Goal: Task Accomplishment & Management: Complete application form

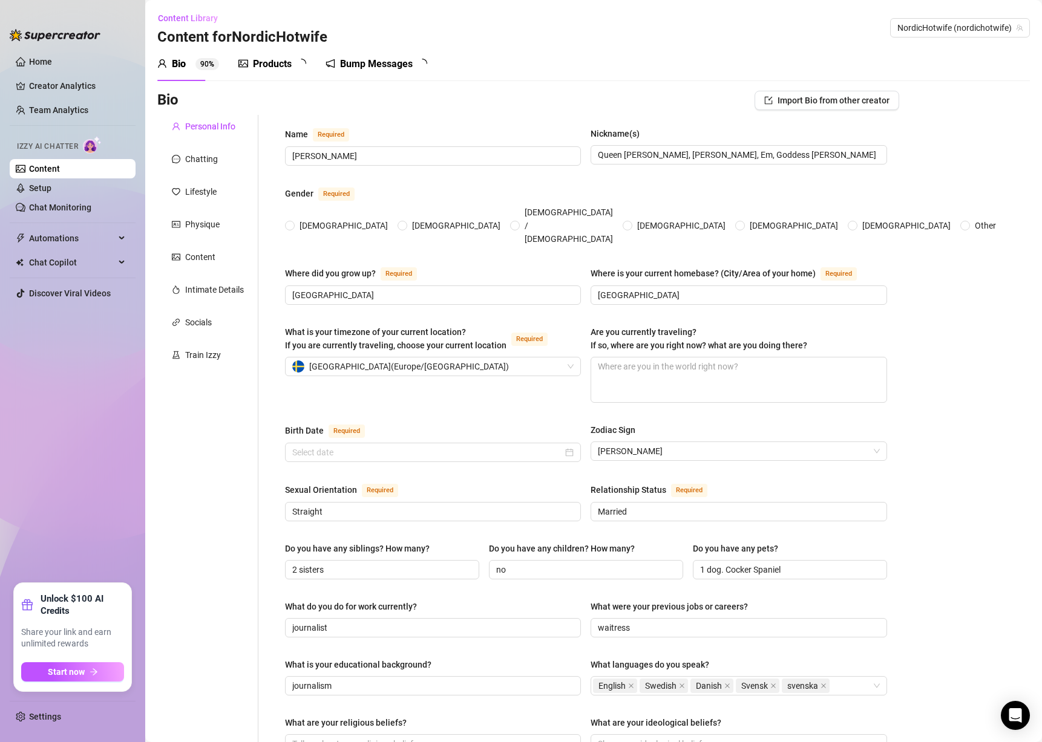
type input "[PERSON_NAME]"
type input "Queen [PERSON_NAME], [PERSON_NAME], Em, Goddess [PERSON_NAME]"
type input "[GEOGRAPHIC_DATA]"
type input "Straight"
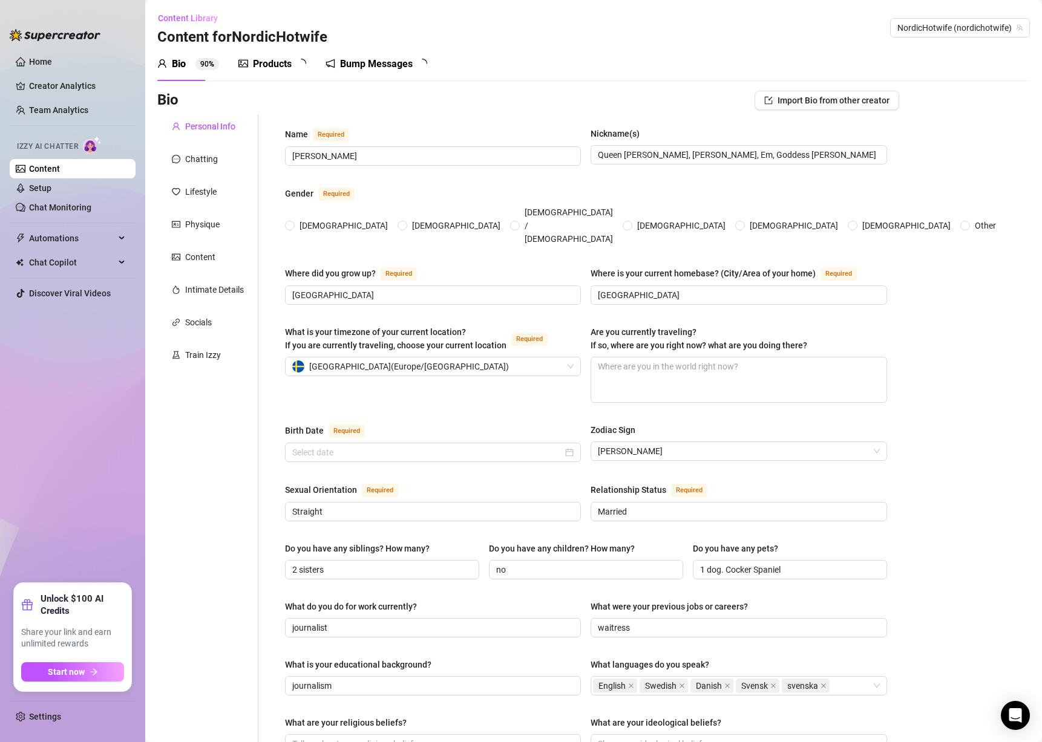
type input "Married"
type input "2 sisters"
type input "no"
type input "1 dog. Cocker Spaniel"
type input "journalist"
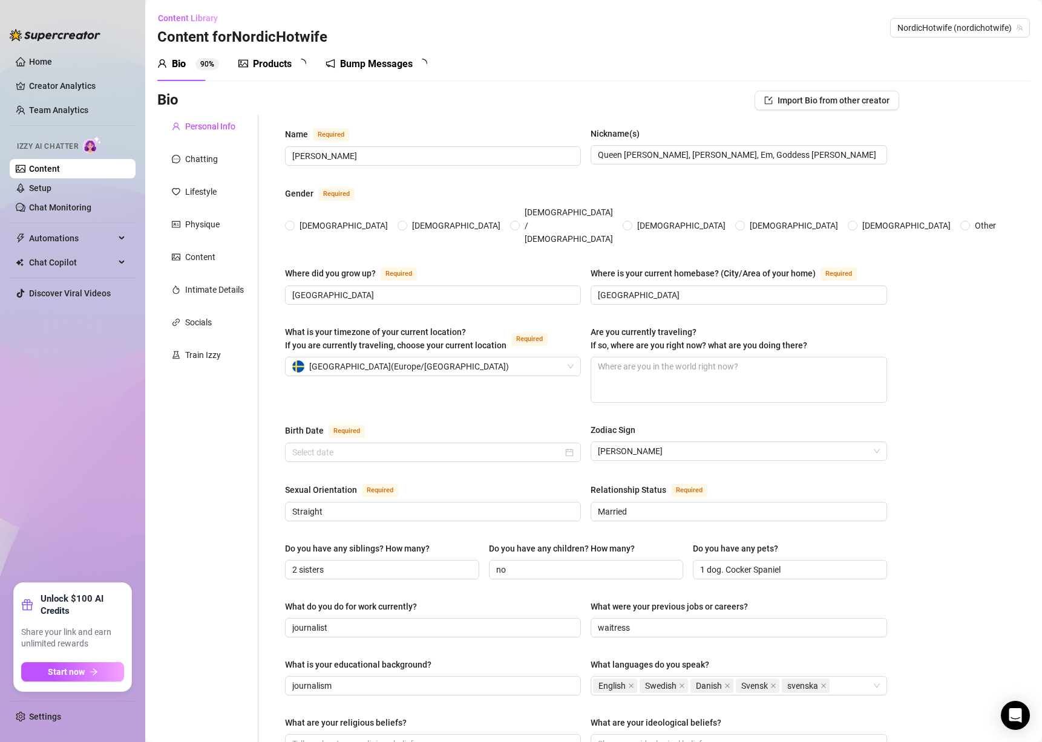
type input "waitress"
type input "journalism"
type textarea "to travel the world and fuck black guys from every country, collecting their cu…"
type textarea "So, I was at this party, right? And I was as hell, dancing with a sexy black gu…"
type textarea "Despite my promiscuous lifestyle, I've never had an STD or unplanned pregnancy.…"
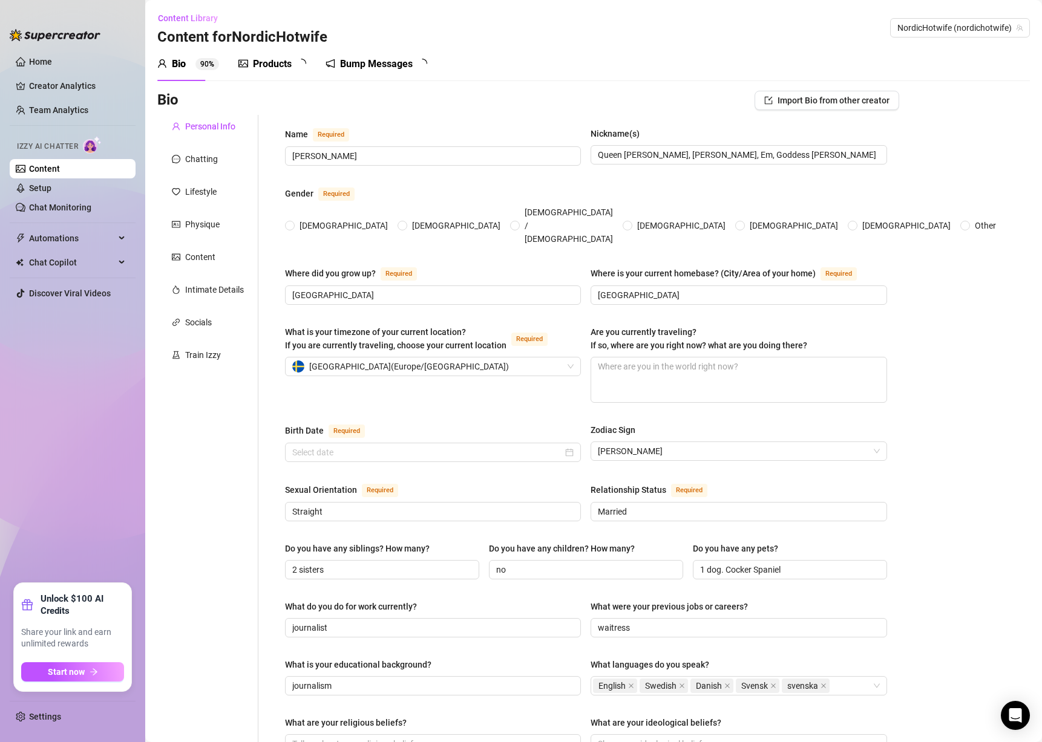
type textarea "I am a BBC slut. I am a [DEMOGRAPHIC_DATA] [PERSON_NAME] that loves cheating on…"
radio input "true"
type input "[DATE]"
click at [91, 203] on link "Chat Monitoring" at bounding box center [60, 208] width 62 height 10
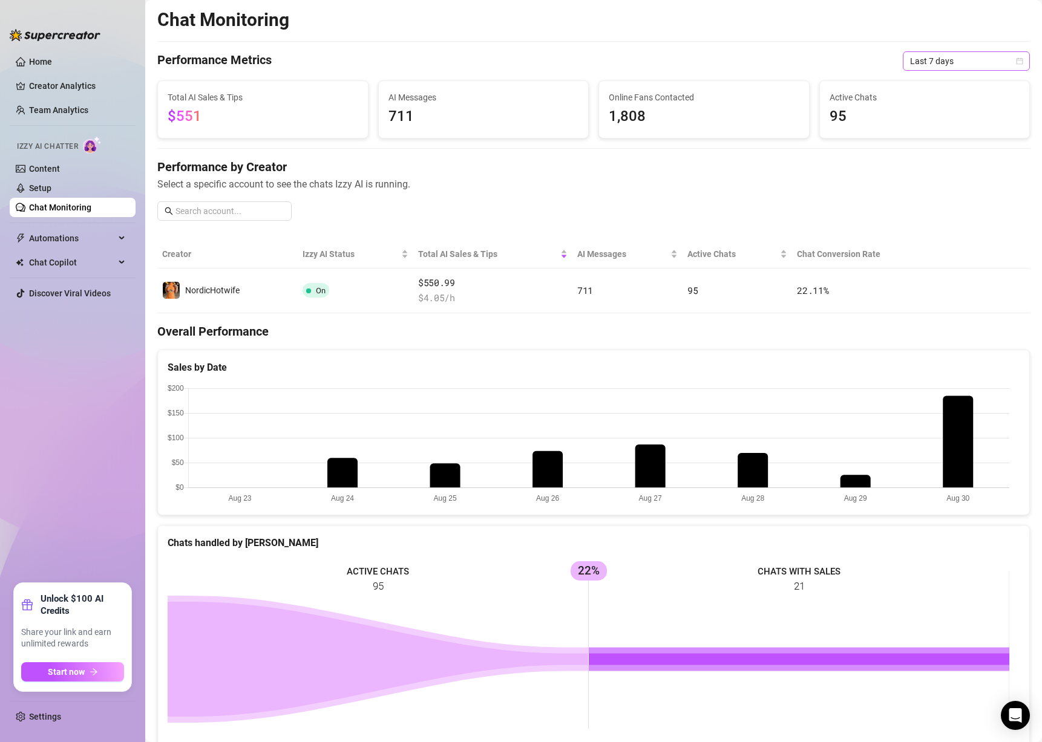
click at [932, 60] on span "Last 7 days" at bounding box center [966, 61] width 113 height 18
click at [945, 125] on div "Last 30 days" at bounding box center [956, 123] width 108 height 13
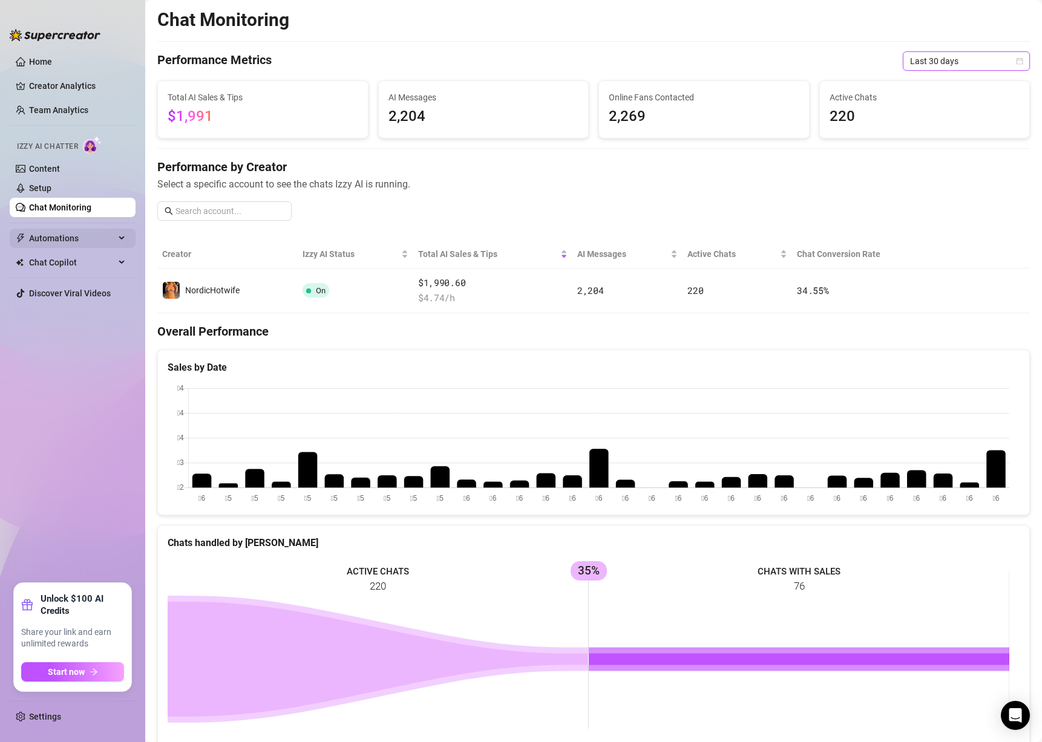
click at [83, 237] on span "Automations" at bounding box center [72, 238] width 86 height 19
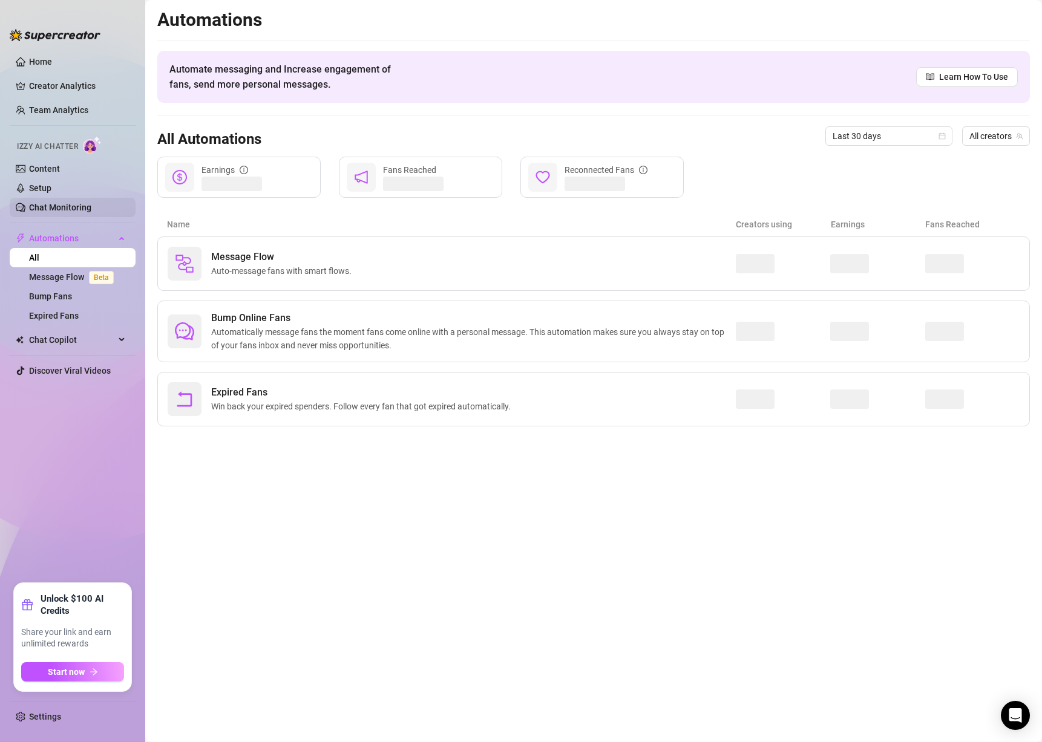
click at [83, 206] on link "Chat Monitoring" at bounding box center [60, 208] width 62 height 10
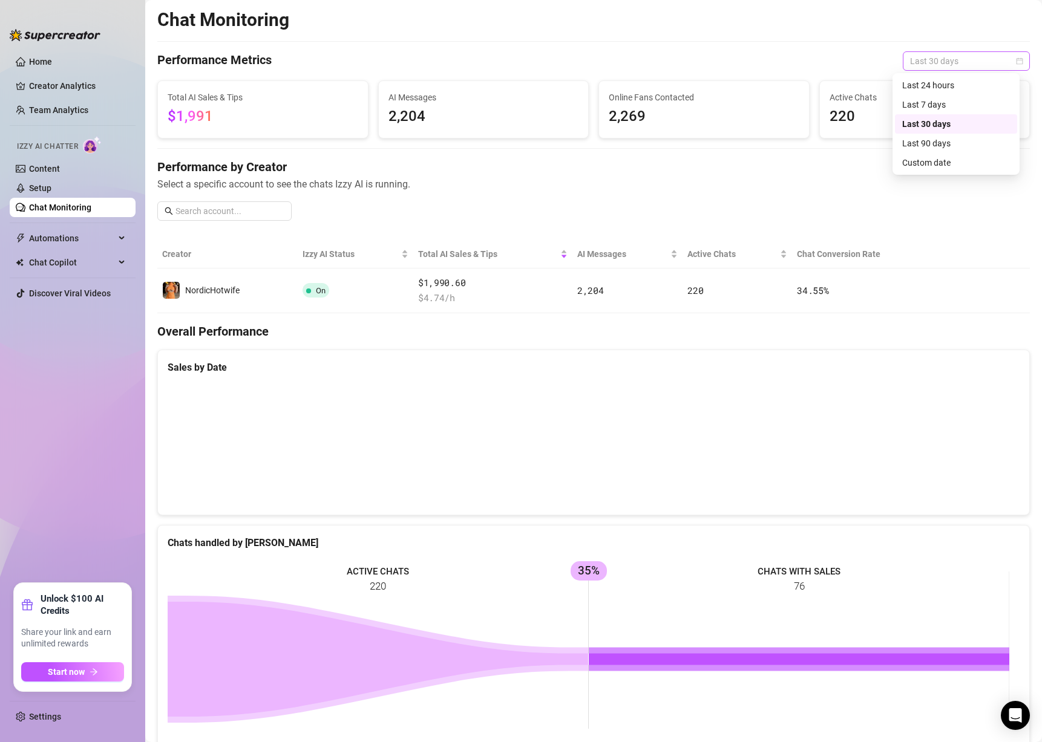
click at [921, 63] on span "Last 30 days" at bounding box center [966, 61] width 113 height 18
click at [943, 137] on div "Last 90 days" at bounding box center [956, 143] width 108 height 13
click at [937, 55] on span "Last 90 days" at bounding box center [966, 61] width 113 height 18
click at [954, 126] on div "Last 30 days" at bounding box center [956, 123] width 108 height 13
click at [442, 201] on div "Performance by Creator Select a specific account to see the chats Izzy AI is ru…" at bounding box center [593, 194] width 872 height 72
